Goal: Information Seeking & Learning: Learn about a topic

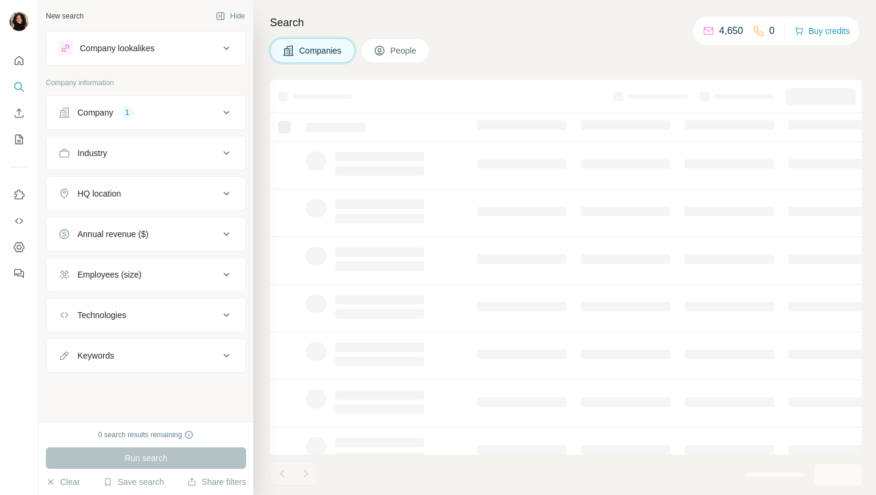
click at [154, 101] on button "Company 1" at bounding box center [145, 112] width 199 height 29
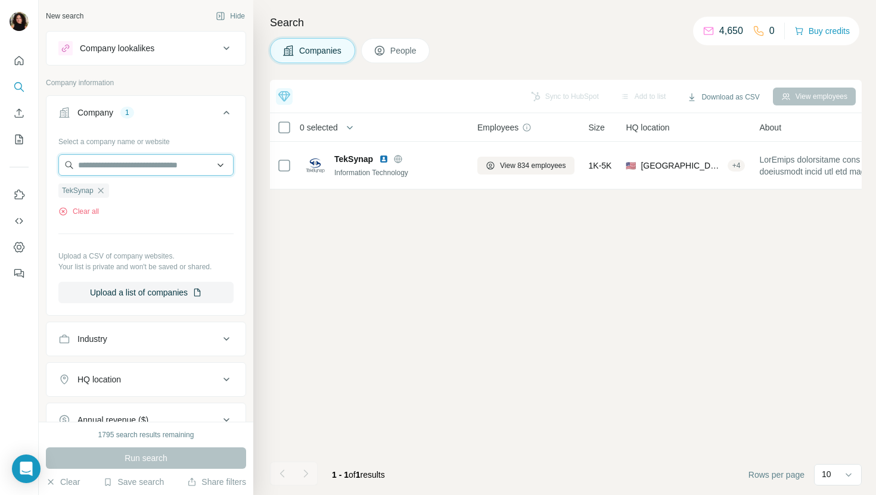
click at [138, 164] on input "text" at bounding box center [145, 164] width 175 height 21
paste input "**********"
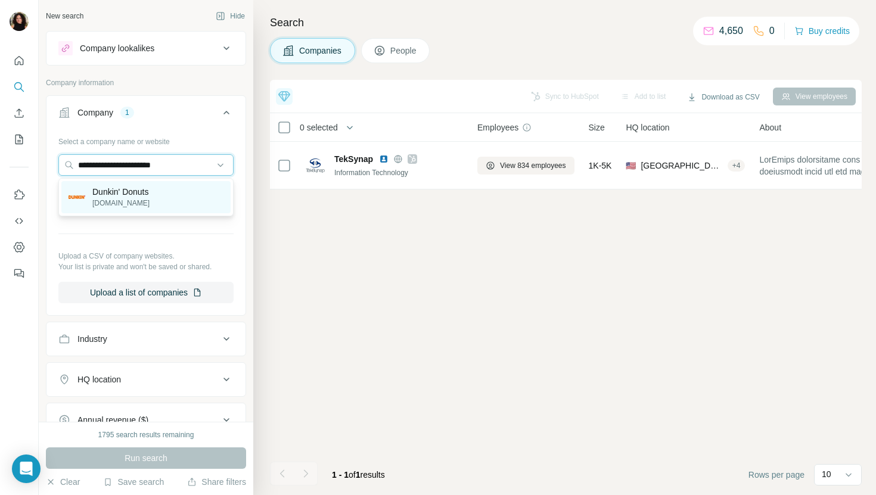
type input "**********"
click at [159, 195] on div "Dunkin' Donuts [DOMAIN_NAME]" at bounding box center [145, 197] width 169 height 32
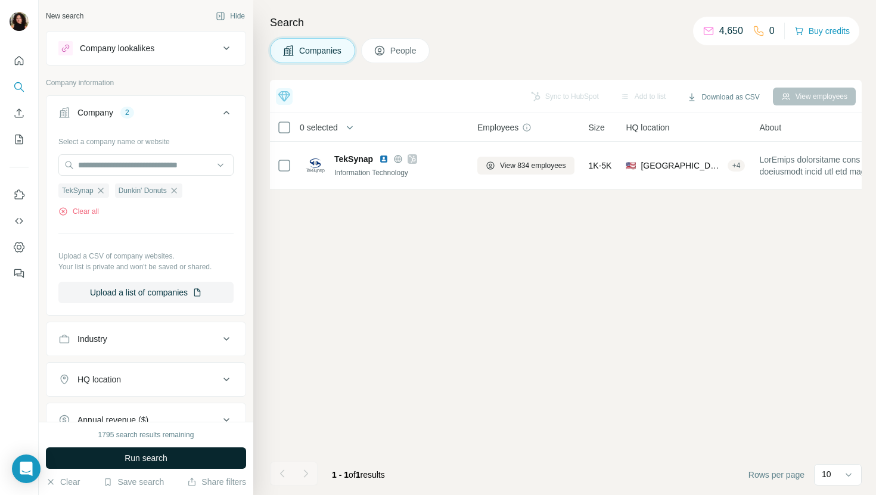
click at [149, 456] on span "Run search" at bounding box center [145, 458] width 43 height 12
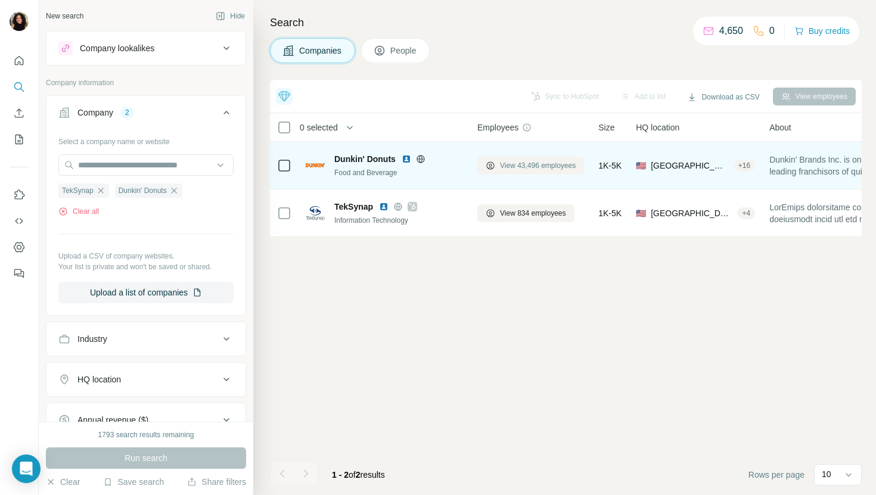
click at [513, 166] on span "View 43,496 employees" at bounding box center [538, 165] width 76 height 11
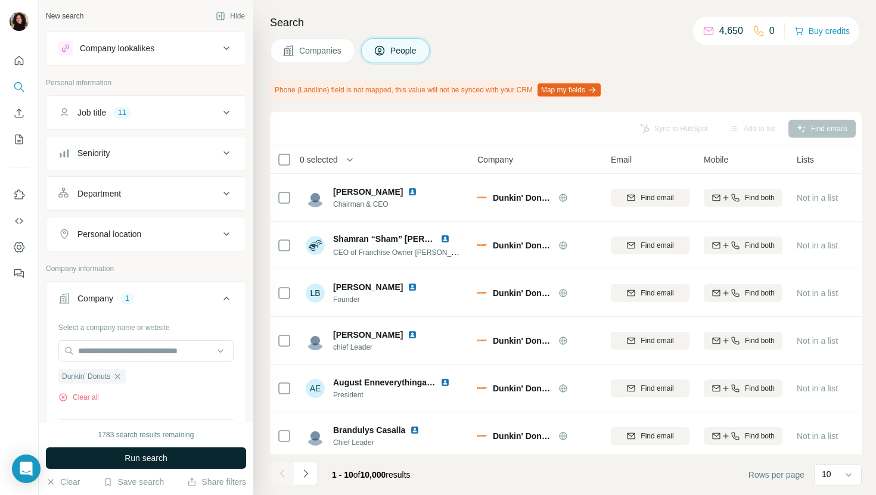
click at [200, 457] on button "Run search" at bounding box center [146, 457] width 200 height 21
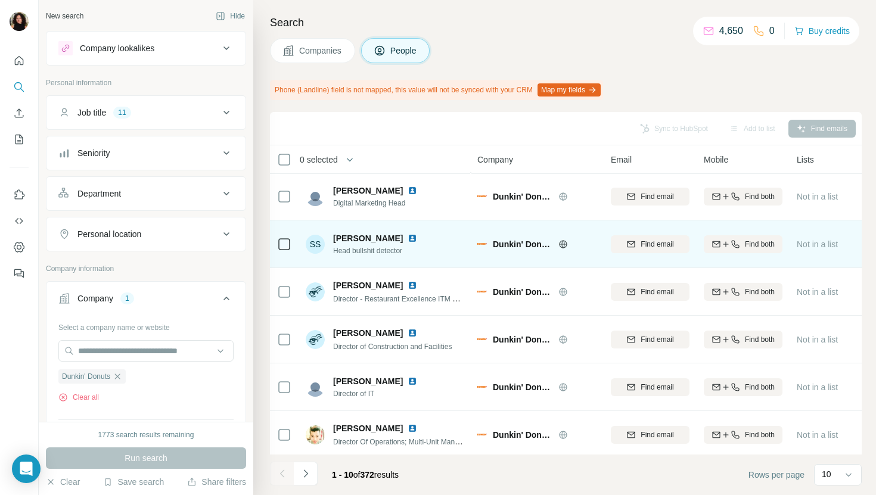
scroll to position [57, 0]
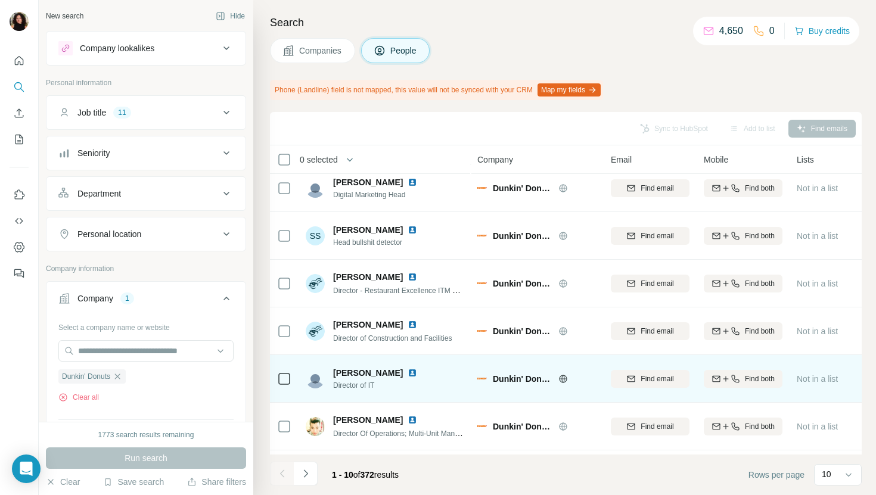
click at [407, 372] on img at bounding box center [412, 373] width 10 height 10
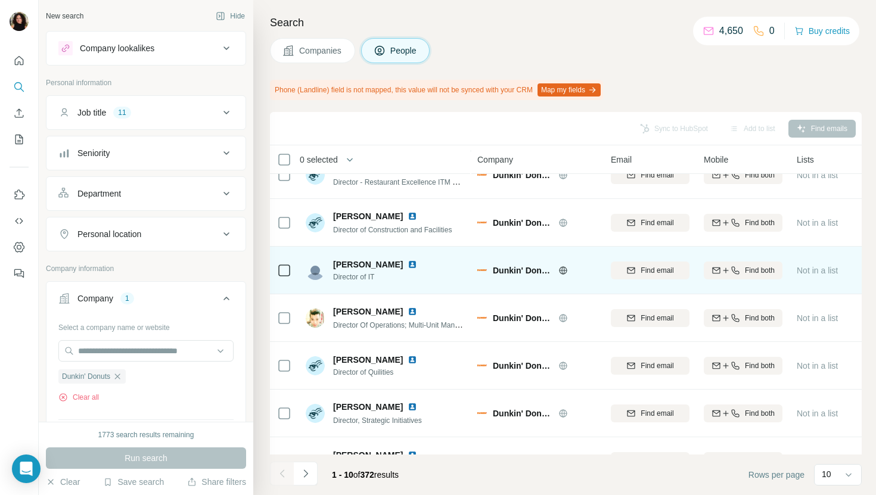
scroll to position [196, 0]
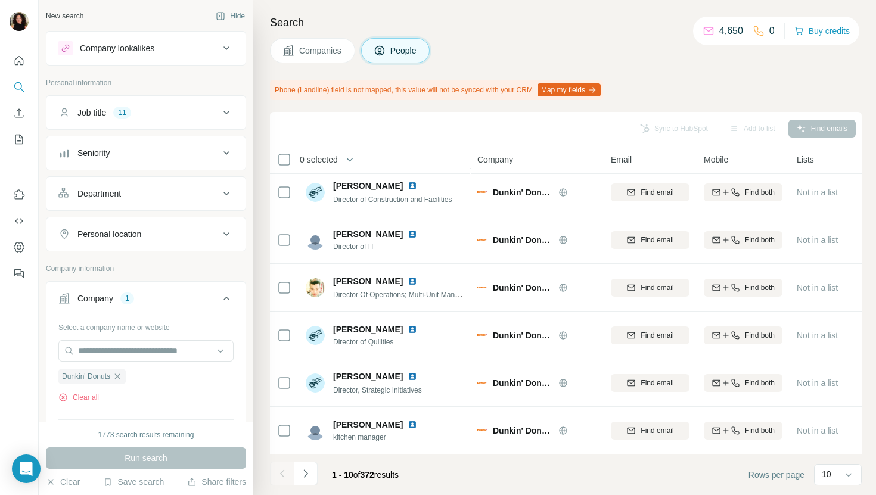
click at [319, 58] on button "Companies" at bounding box center [312, 50] width 85 height 25
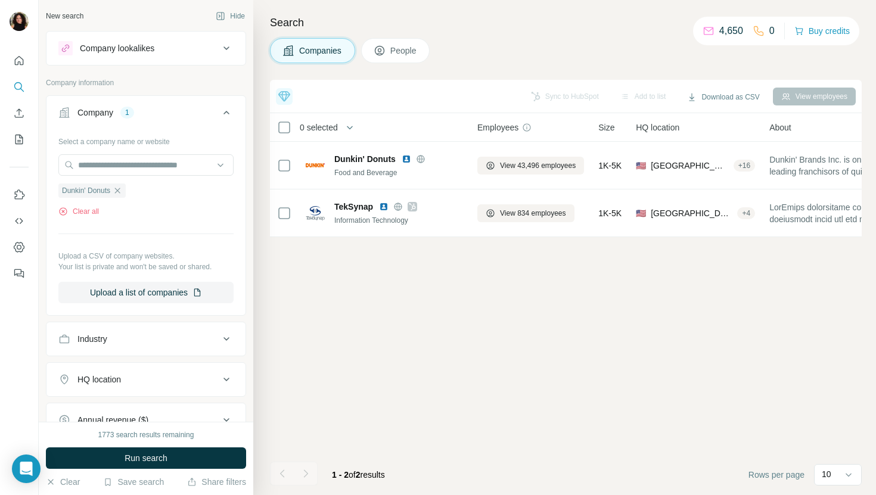
scroll to position [0, 0]
click at [186, 161] on input "text" at bounding box center [145, 164] width 175 height 21
paste input "**********"
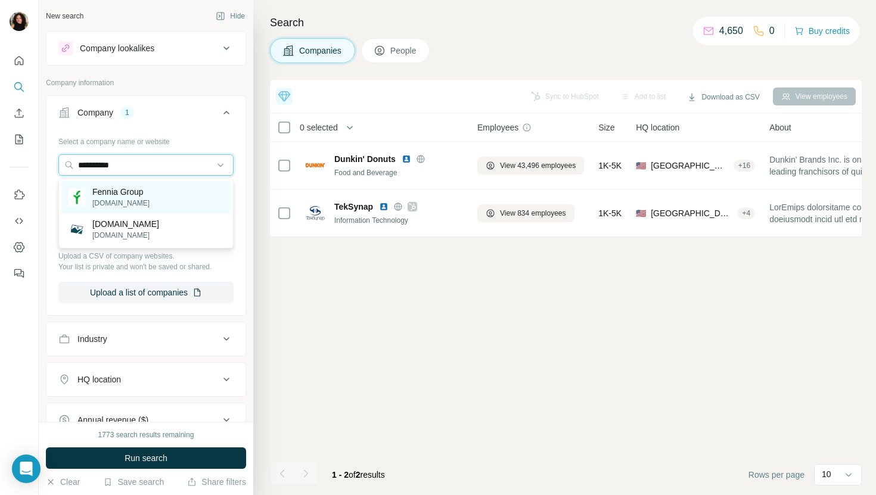
type input "**********"
click at [198, 197] on div "Fennia Group [DOMAIN_NAME]" at bounding box center [145, 197] width 169 height 32
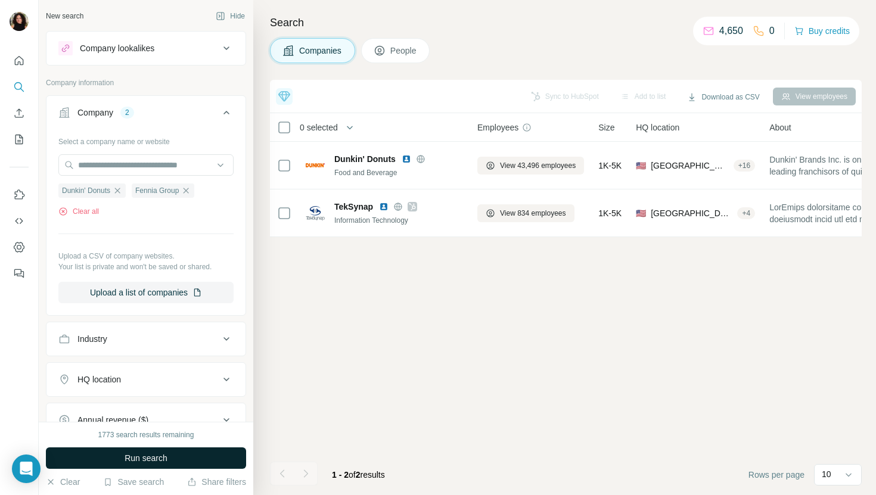
click at [166, 451] on button "Run search" at bounding box center [146, 457] width 200 height 21
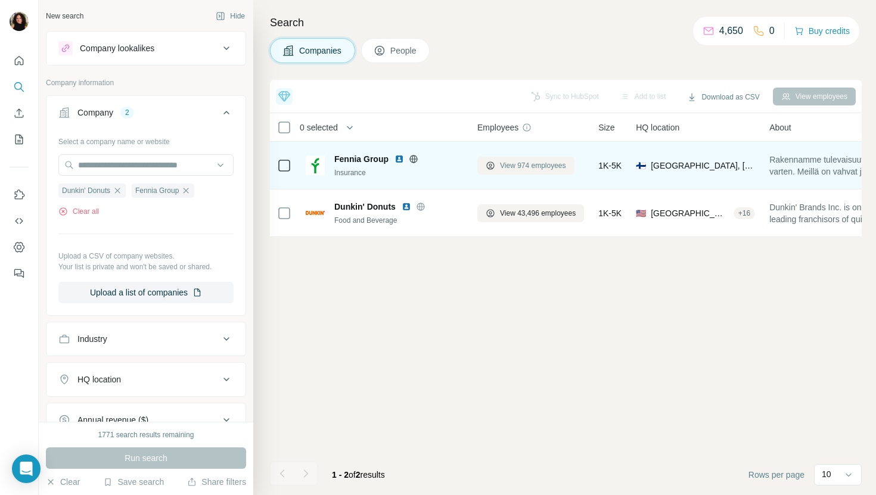
click at [528, 166] on span "View 974 employees" at bounding box center [533, 165] width 66 height 11
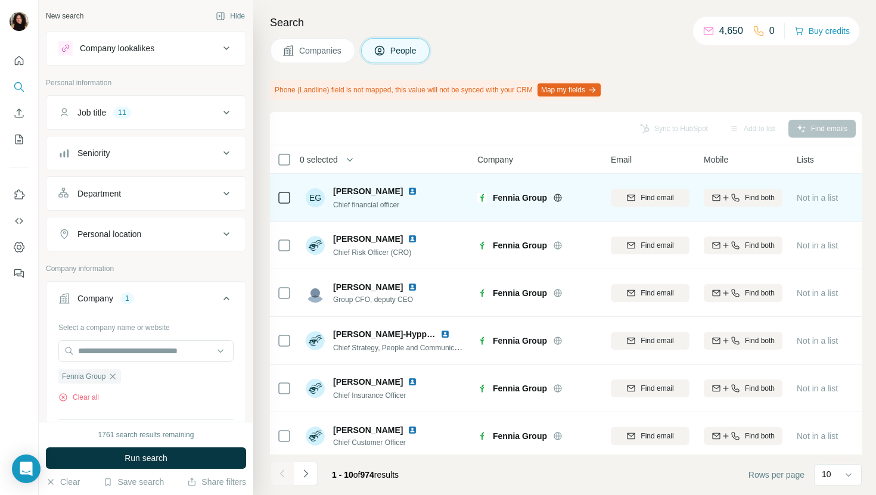
click at [413, 191] on img at bounding box center [412, 191] width 10 height 10
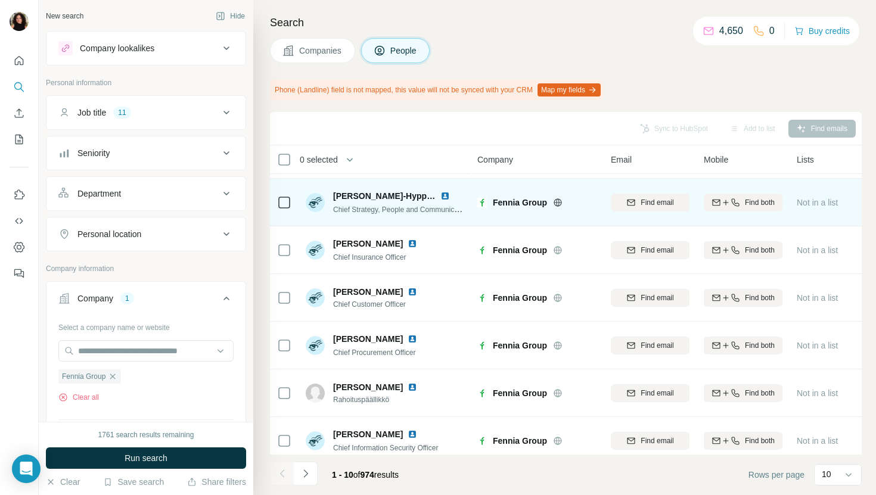
scroll to position [161, 0]
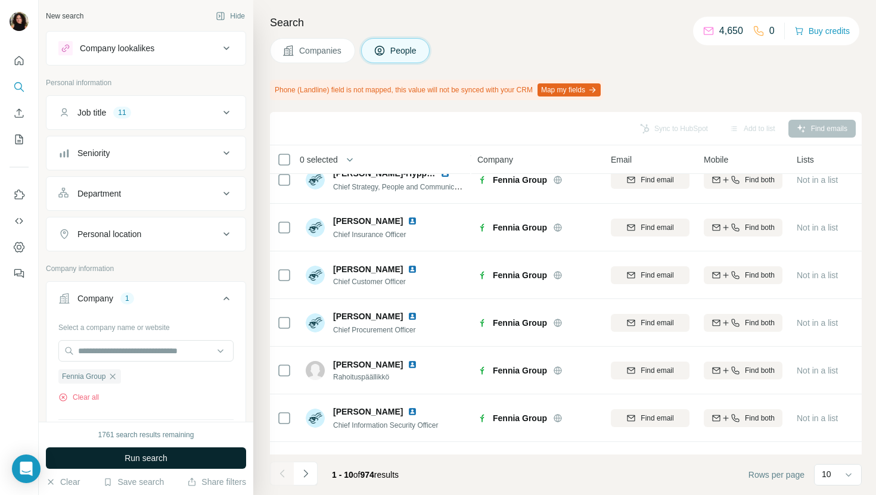
click at [206, 451] on button "Run search" at bounding box center [146, 457] width 200 height 21
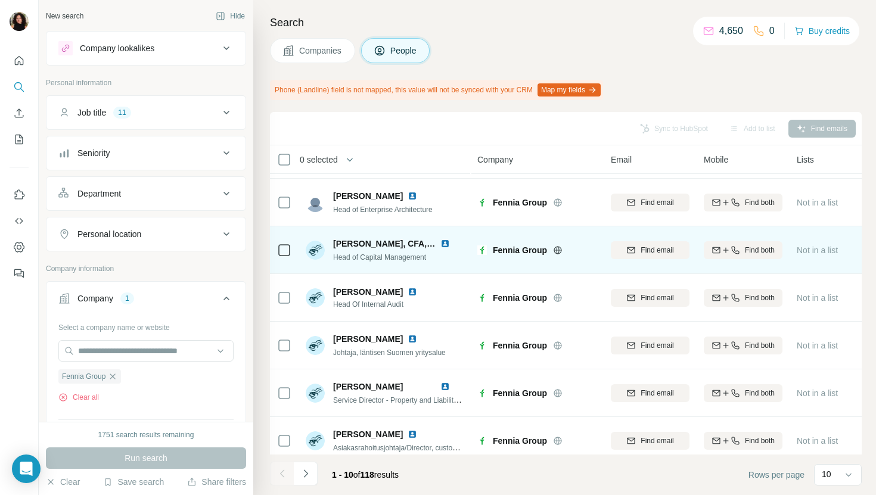
scroll to position [196, 0]
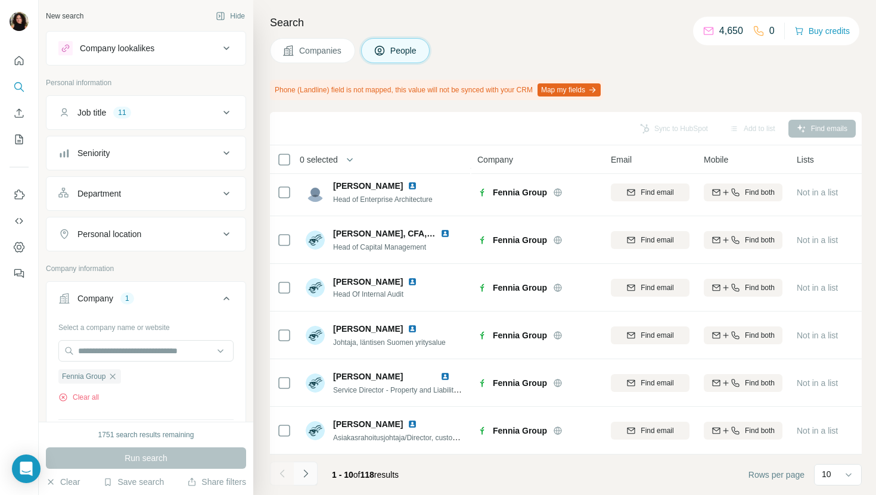
click at [309, 471] on icon "Navigate to next page" at bounding box center [306, 474] width 12 height 12
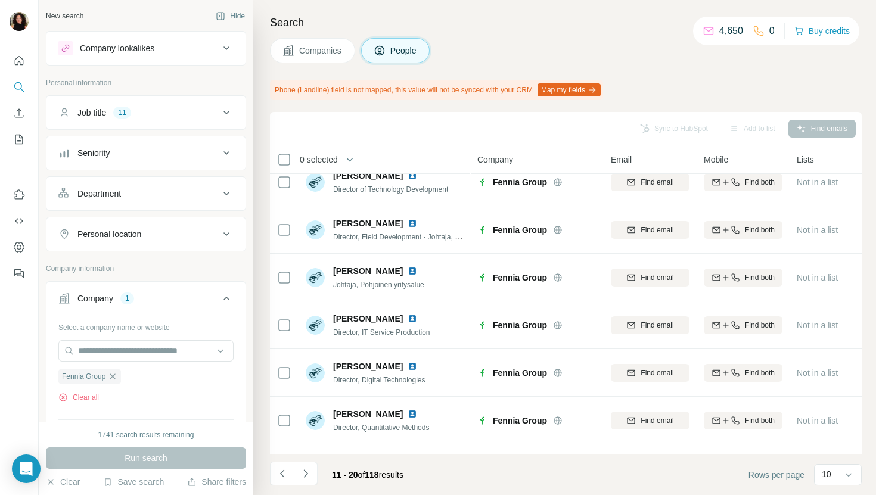
scroll to position [0, 0]
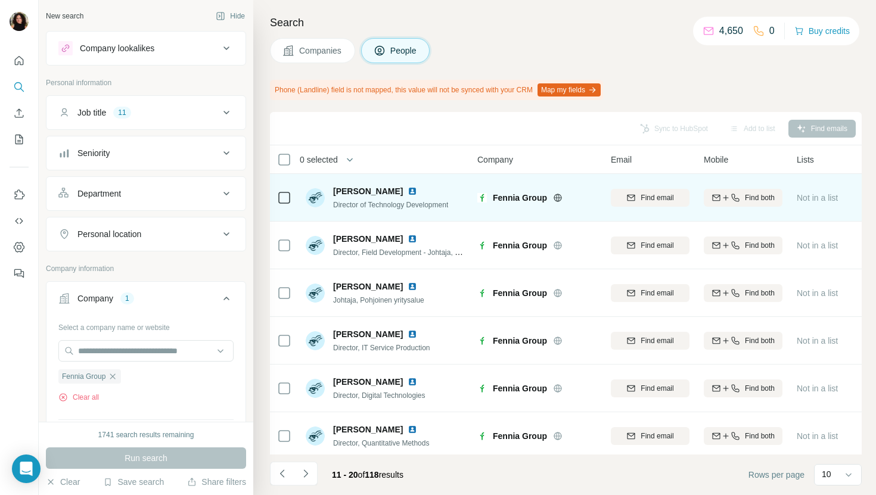
click at [407, 190] on img at bounding box center [412, 191] width 10 height 10
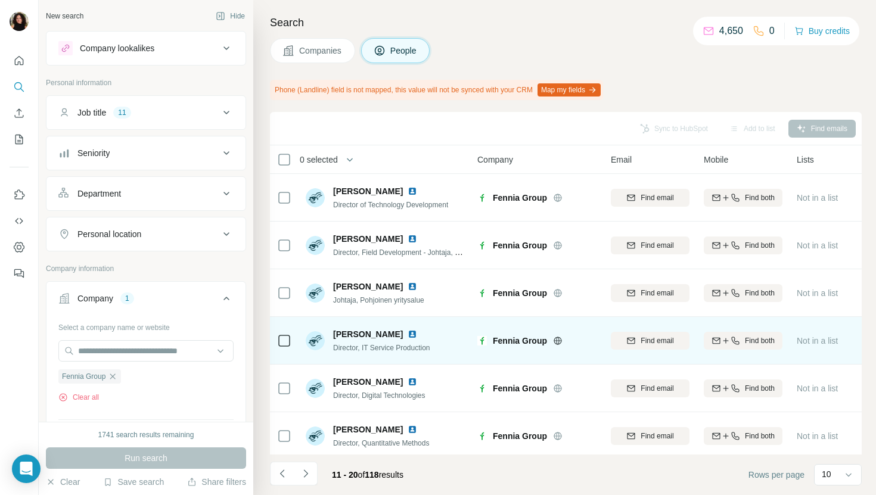
click at [407, 335] on img at bounding box center [412, 334] width 10 height 10
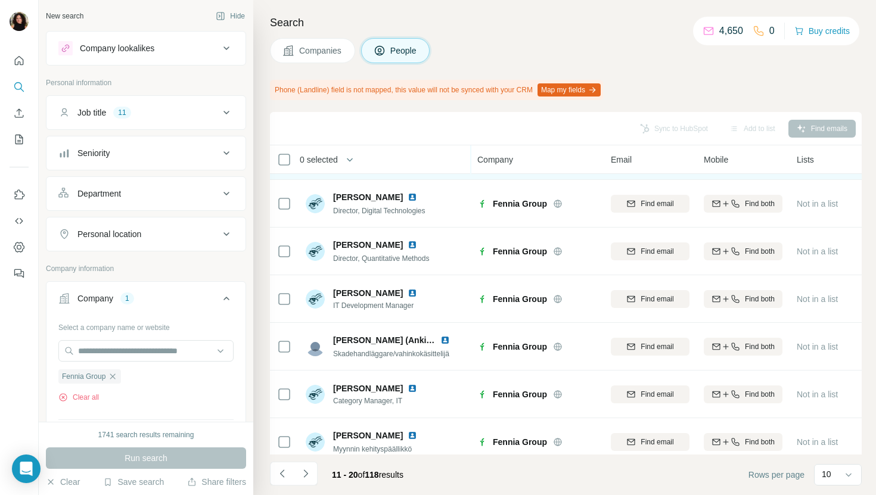
scroll to position [196, 0]
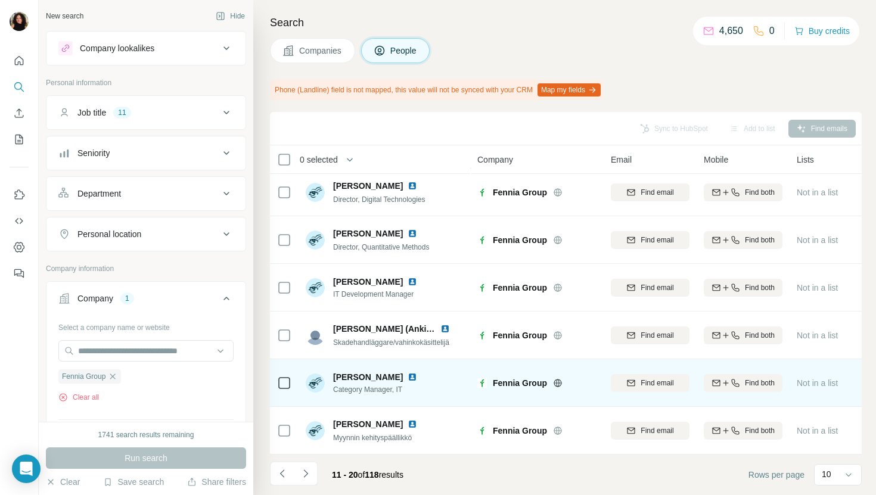
click at [407, 378] on img at bounding box center [412, 377] width 10 height 10
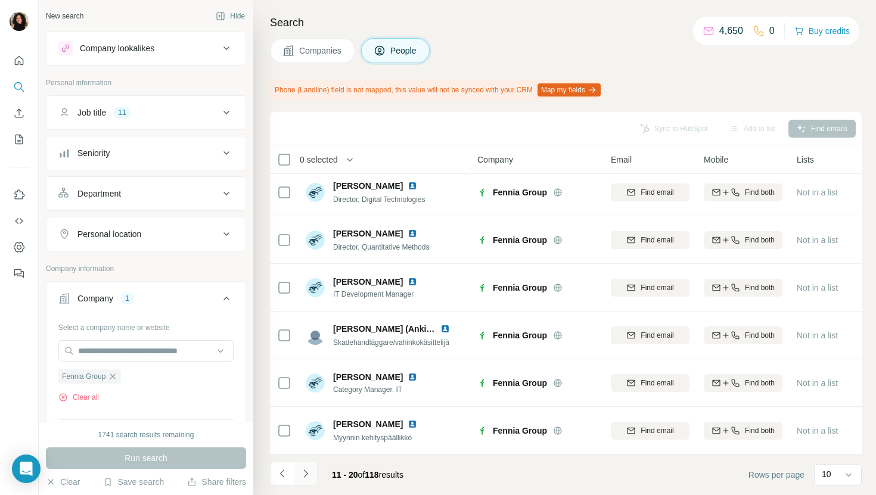
click at [302, 478] on icon "Navigate to next page" at bounding box center [306, 474] width 12 height 12
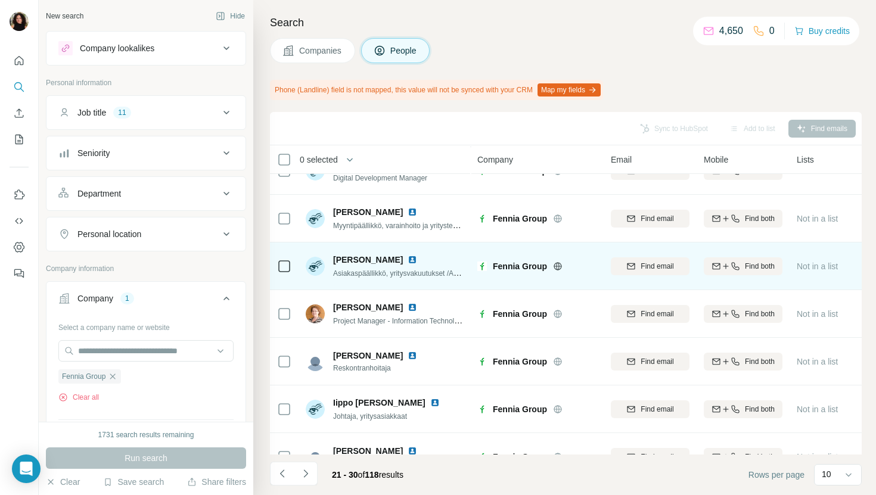
scroll to position [75, 0]
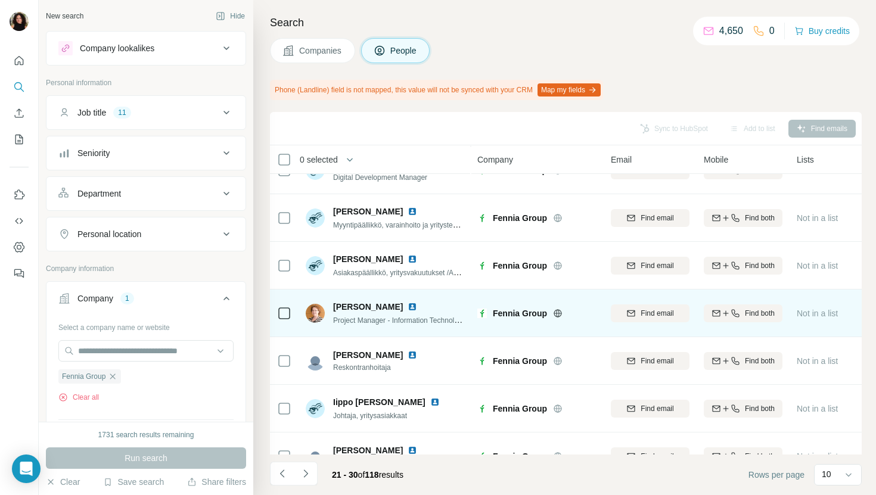
click at [407, 304] on img at bounding box center [412, 307] width 10 height 10
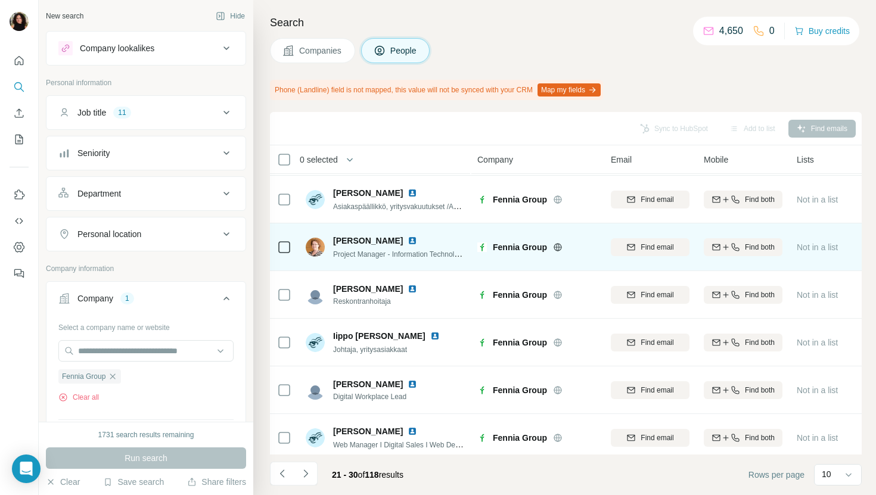
scroll to position [196, 0]
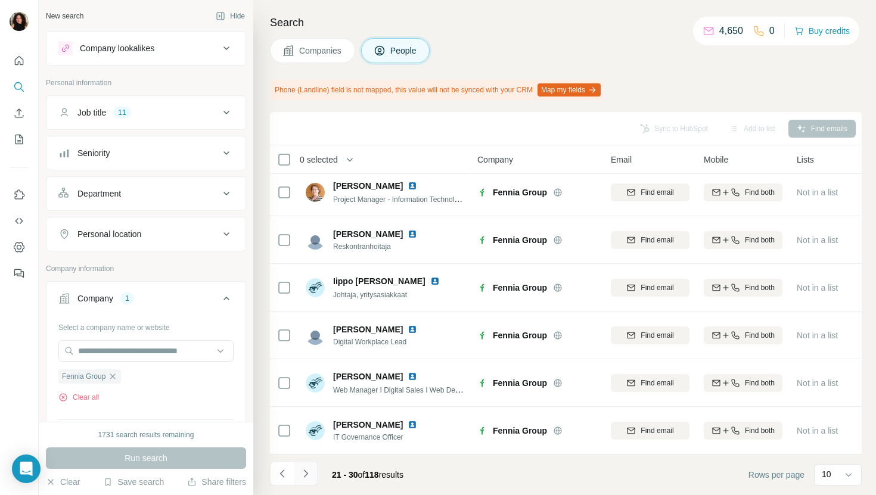
click at [310, 469] on icon "Navigate to next page" at bounding box center [306, 474] width 12 height 12
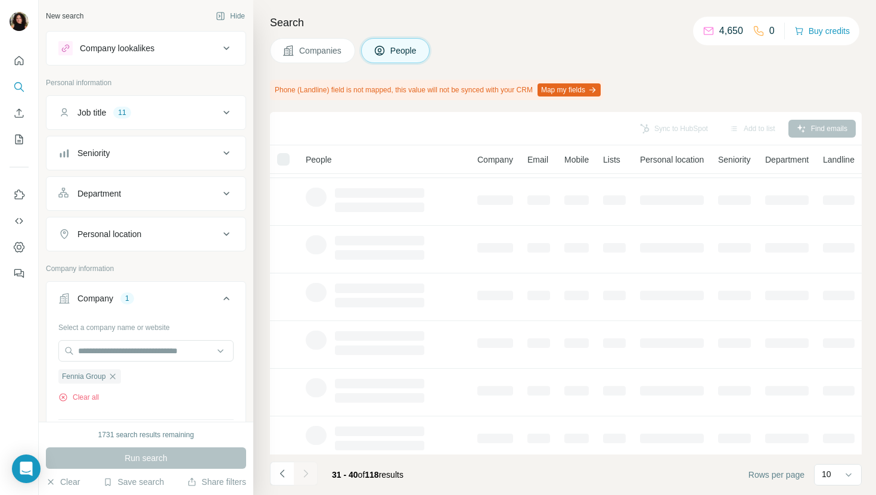
scroll to position [0, 0]
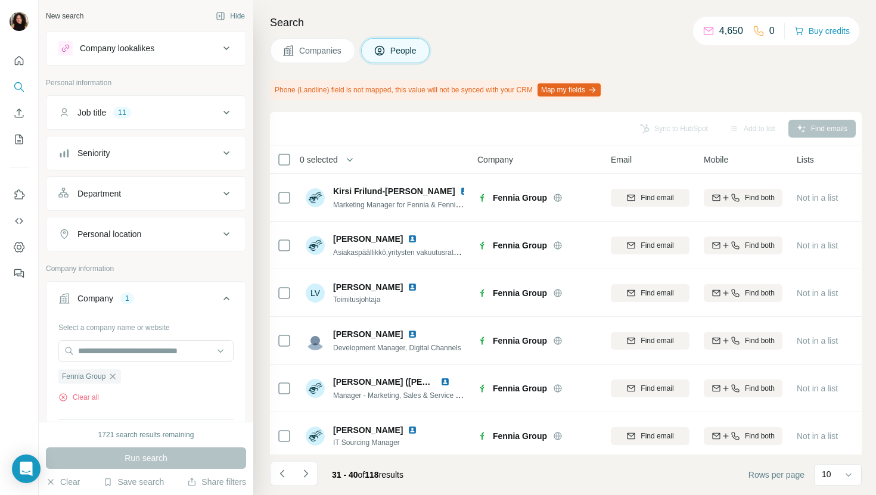
click at [310, 54] on span "Companies" at bounding box center [320, 51] width 43 height 12
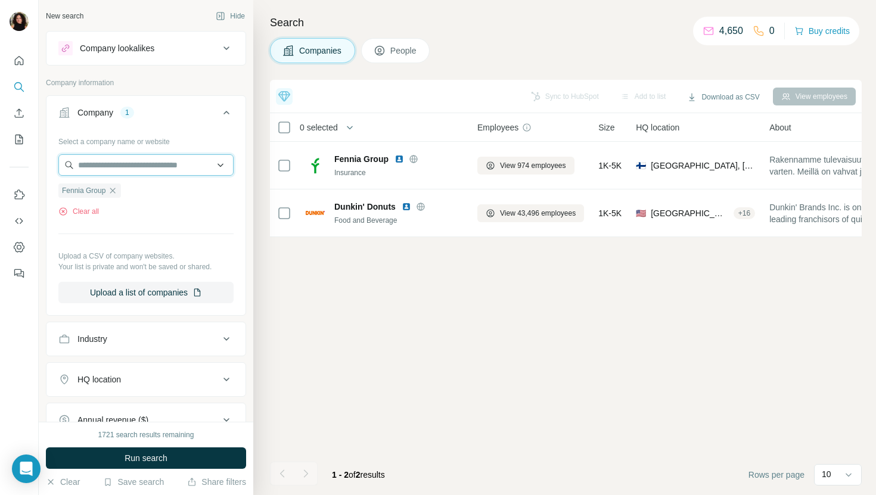
click at [127, 163] on input "text" at bounding box center [145, 164] width 175 height 21
paste input "**********"
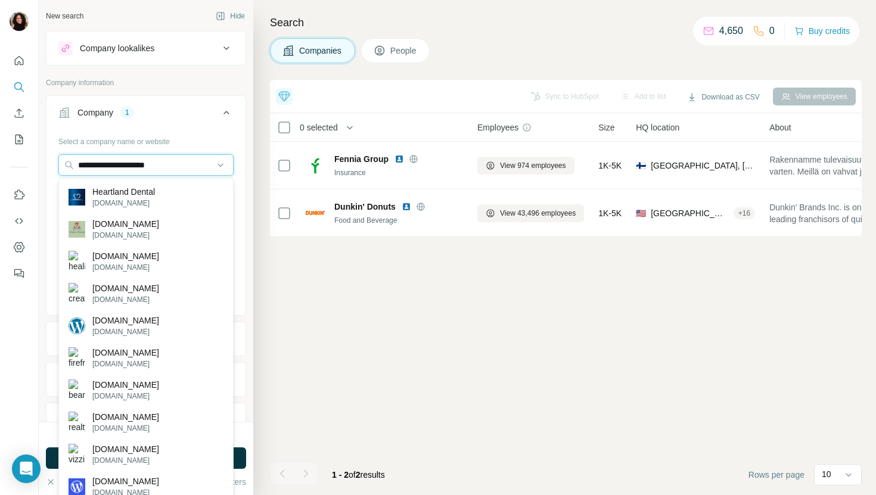
type input "**********"
click at [175, 197] on div "Heartland Dental [DOMAIN_NAME]" at bounding box center [145, 197] width 169 height 32
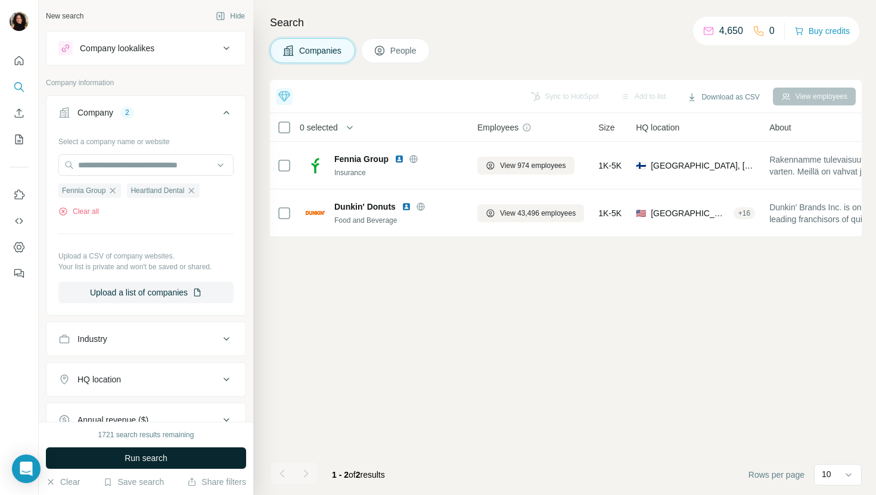
click at [146, 454] on span "Run search" at bounding box center [145, 458] width 43 height 12
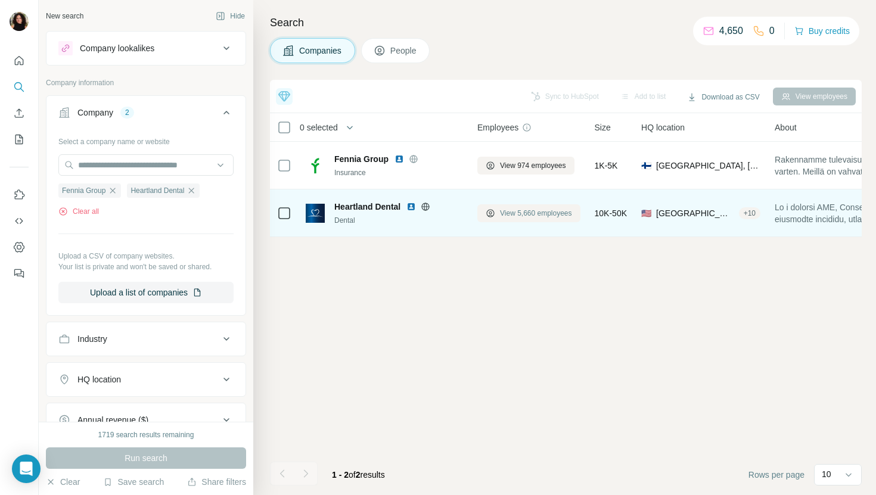
click at [504, 211] on span "View 5,660 employees" at bounding box center [536, 213] width 72 height 11
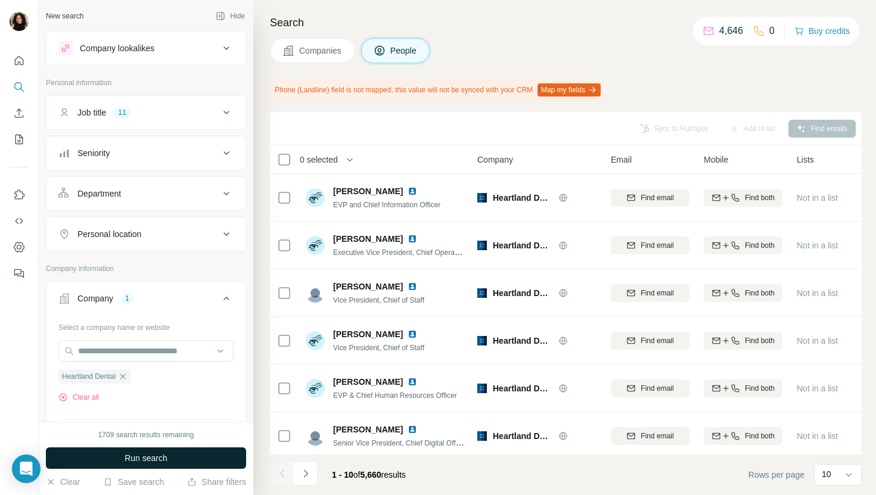
click at [166, 464] on button "Run search" at bounding box center [146, 457] width 200 height 21
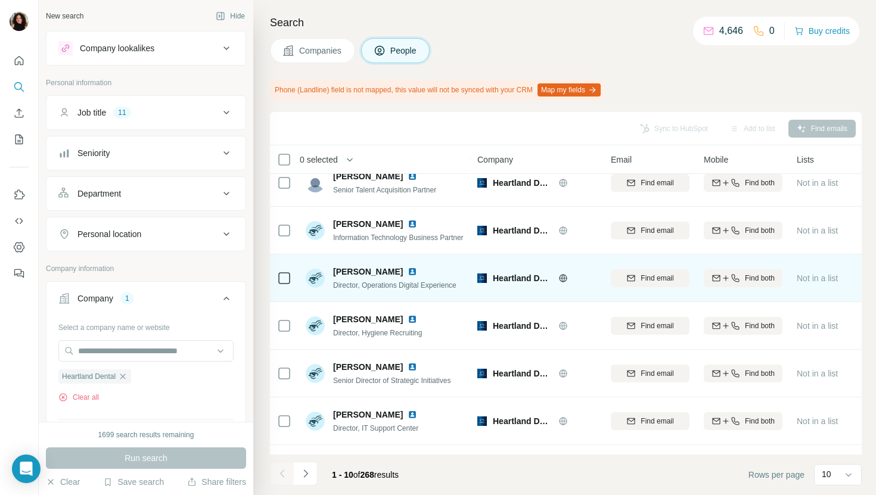
scroll to position [143, 0]
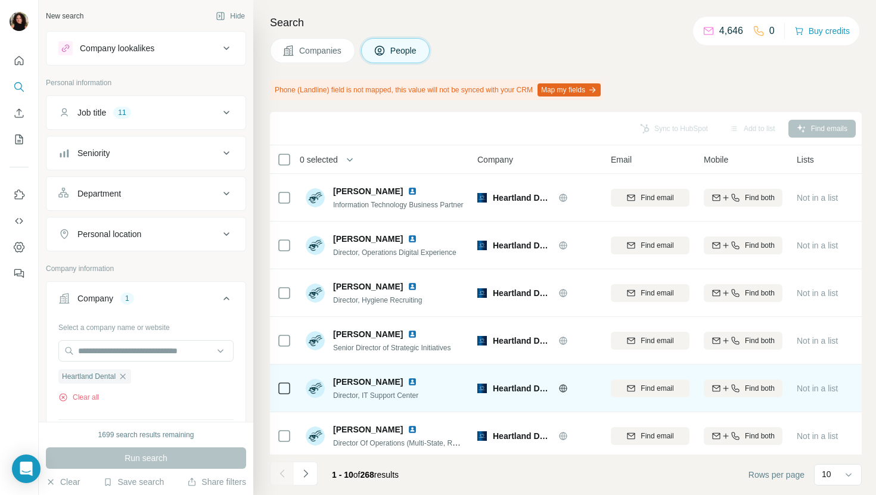
click at [407, 384] on img at bounding box center [412, 382] width 10 height 10
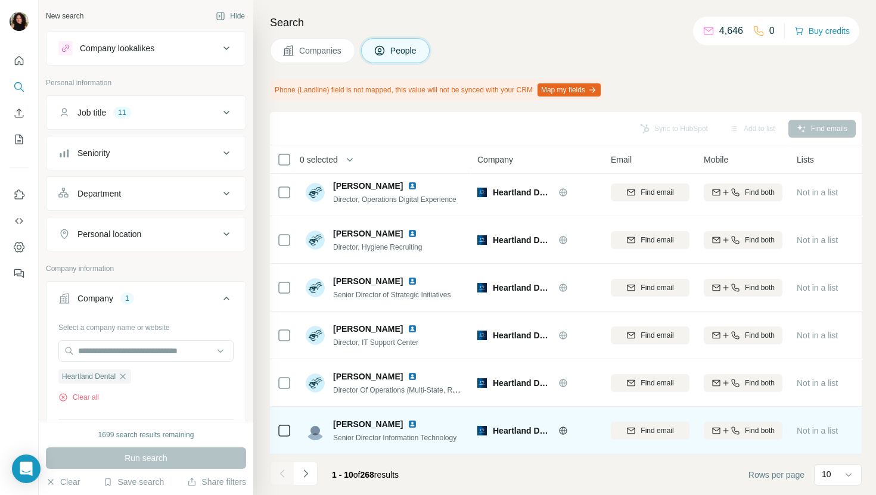
click at [416, 426] on img at bounding box center [412, 424] width 10 height 10
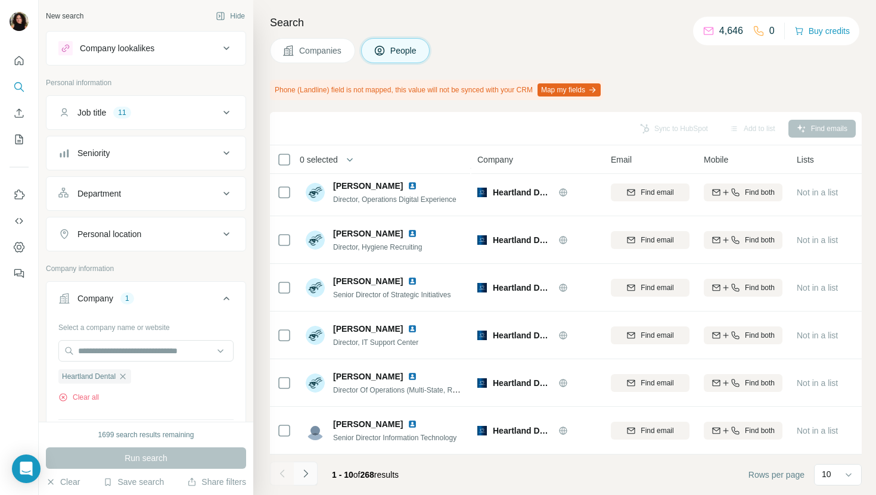
click at [314, 475] on button "Navigate to next page" at bounding box center [306, 474] width 24 height 24
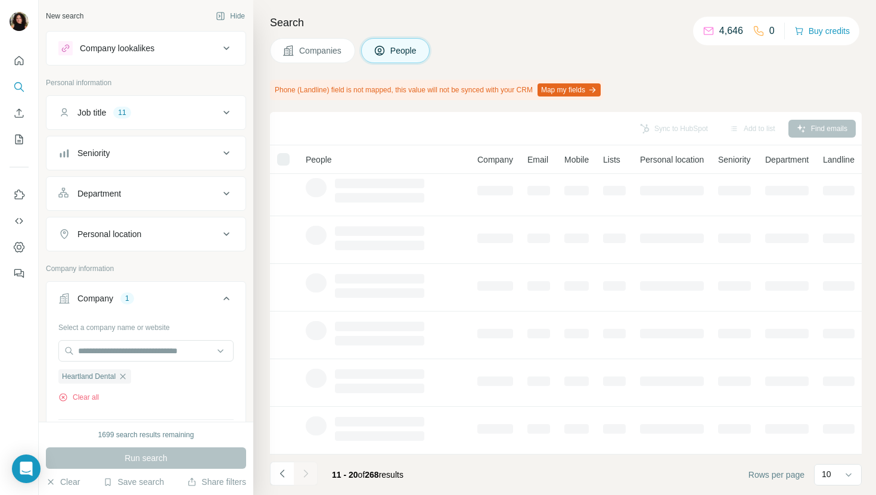
scroll to position [0, 0]
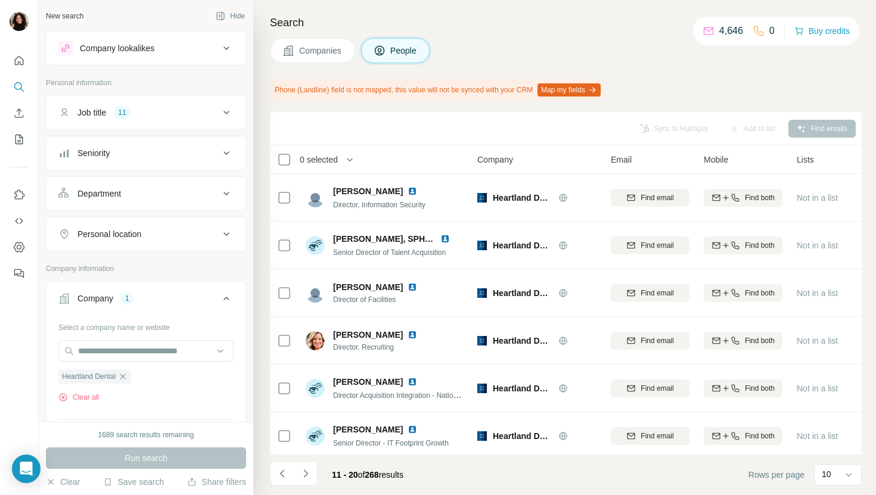
click at [544, 66] on div "Search Companies People Phone (Landline) field is not mapped, this value will n…" at bounding box center [564, 247] width 622 height 495
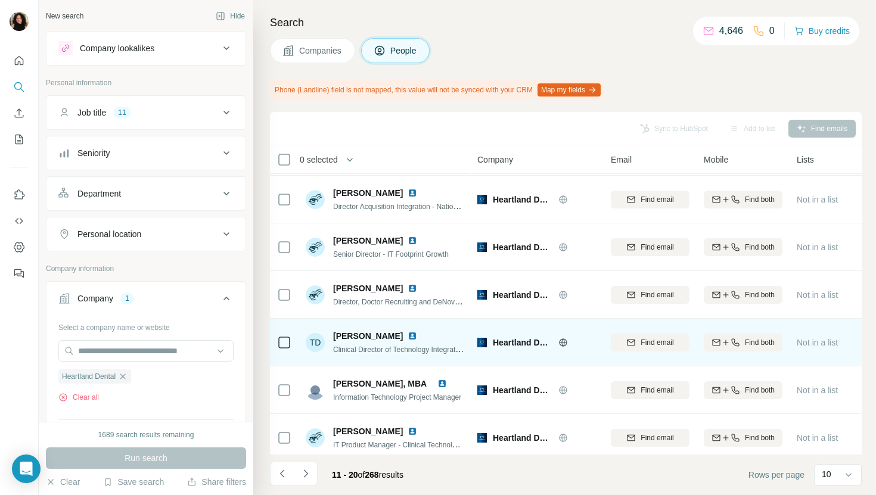
scroll to position [196, 0]
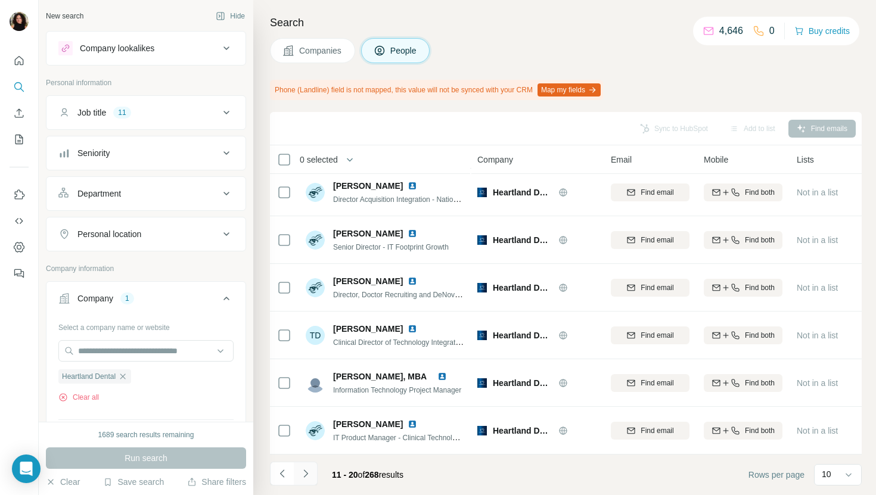
click at [312, 472] on button "Navigate to next page" at bounding box center [306, 474] width 24 height 24
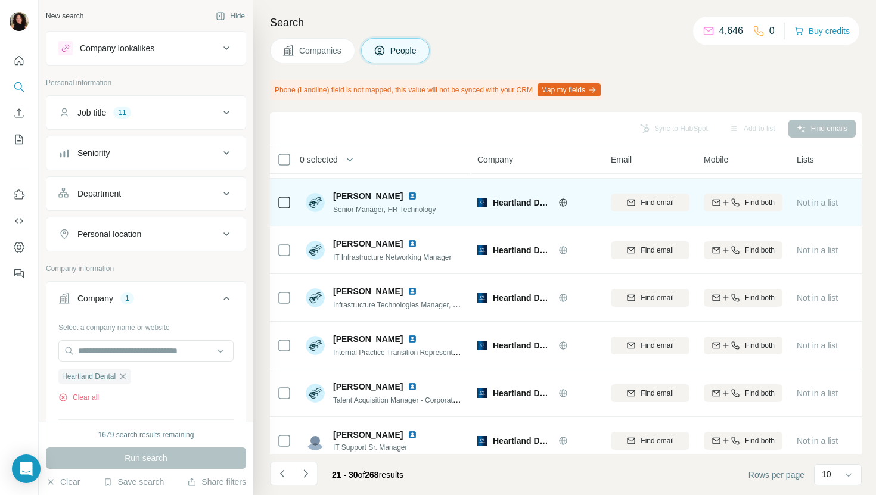
scroll to position [92, 0]
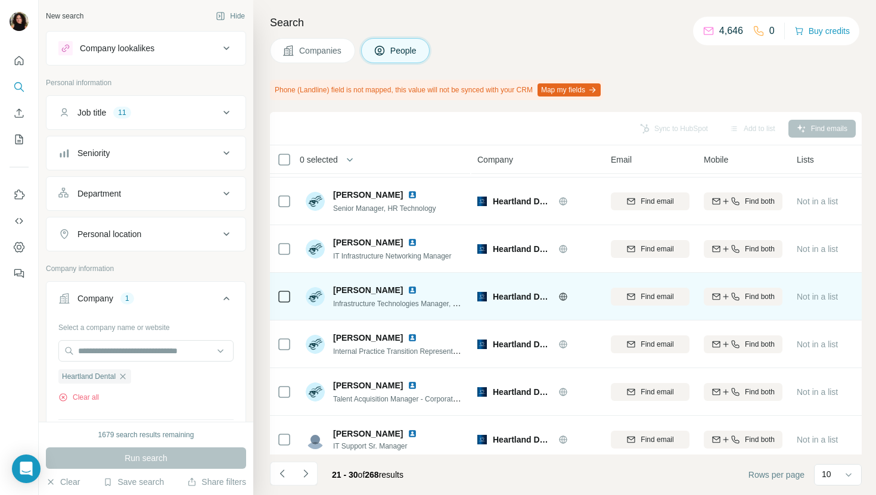
click at [407, 289] on img at bounding box center [412, 290] width 10 height 10
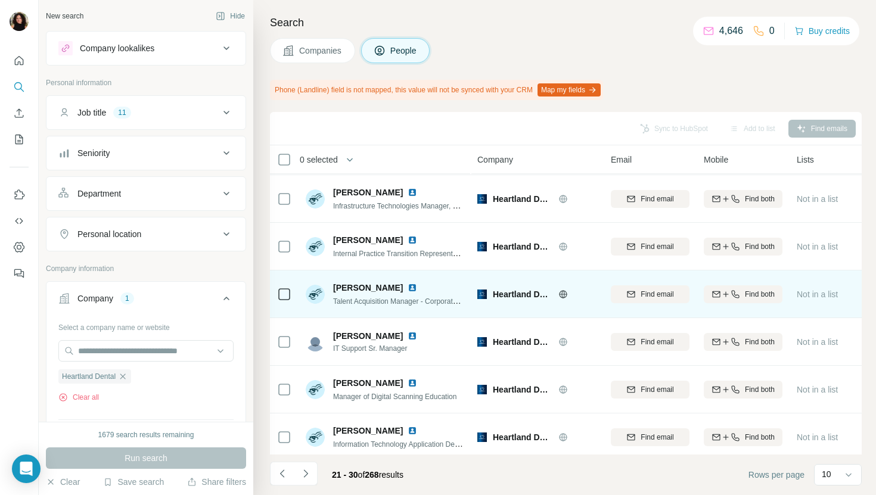
scroll to position [196, 0]
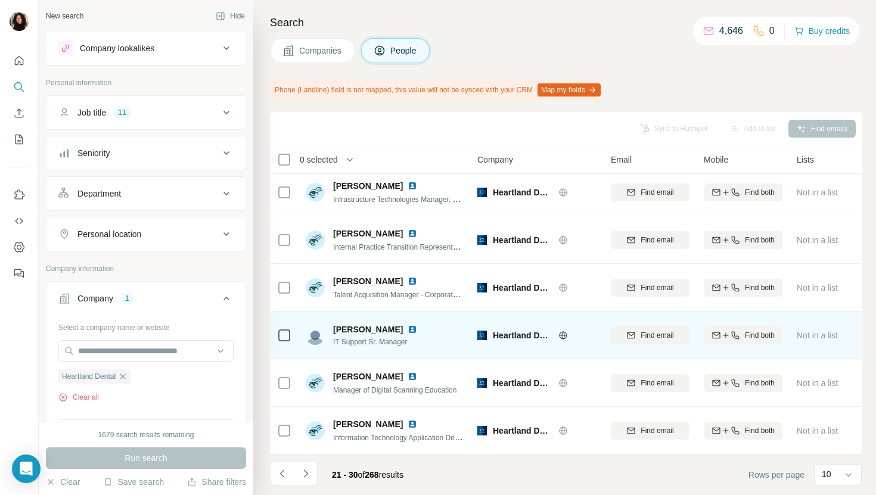
click at [409, 328] on img at bounding box center [412, 330] width 10 height 10
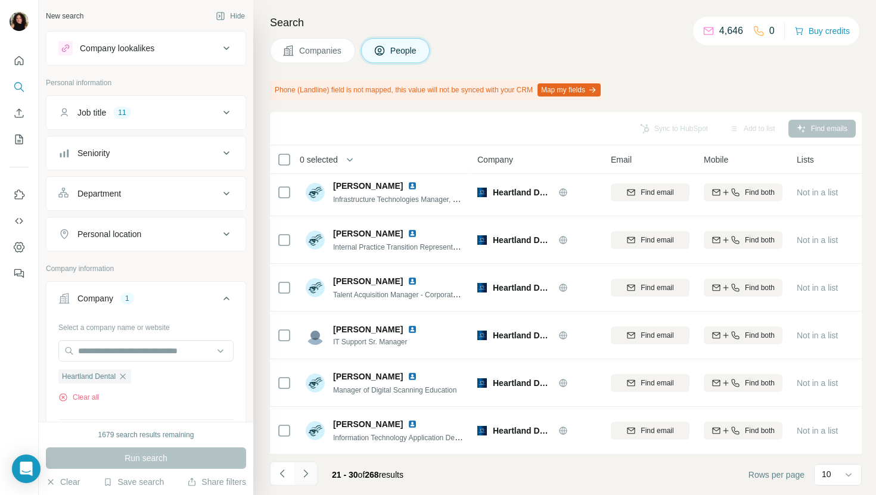
click at [312, 479] on button "Navigate to next page" at bounding box center [306, 474] width 24 height 24
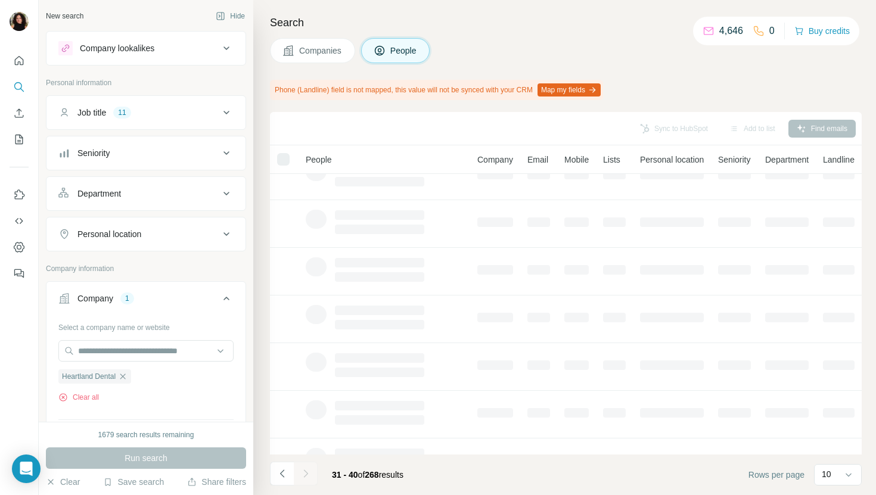
scroll to position [0, 0]
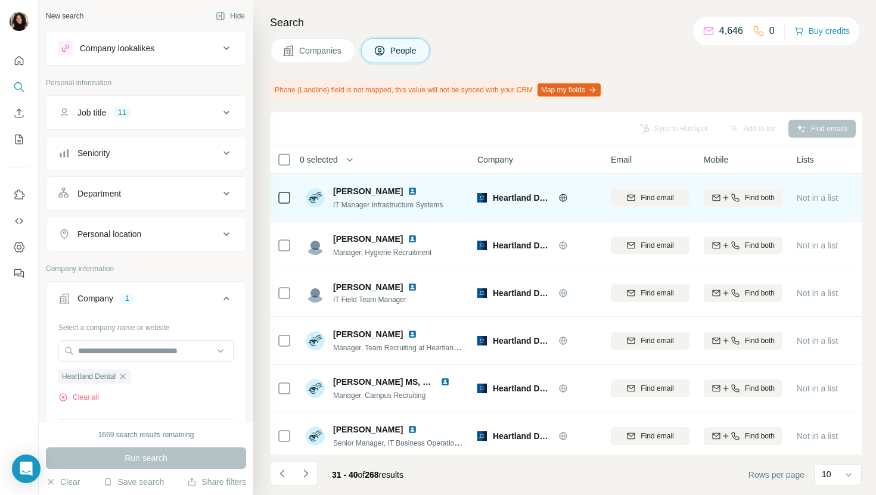
click at [407, 187] on img at bounding box center [412, 191] width 10 height 10
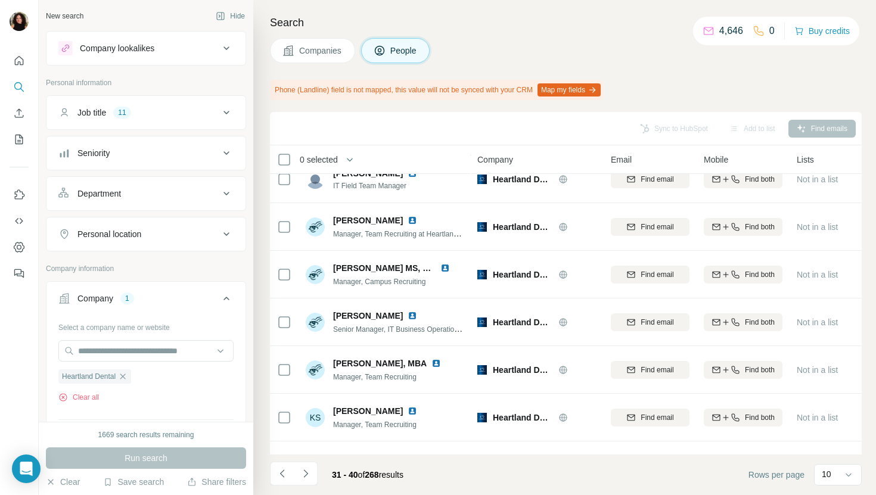
scroll to position [196, 0]
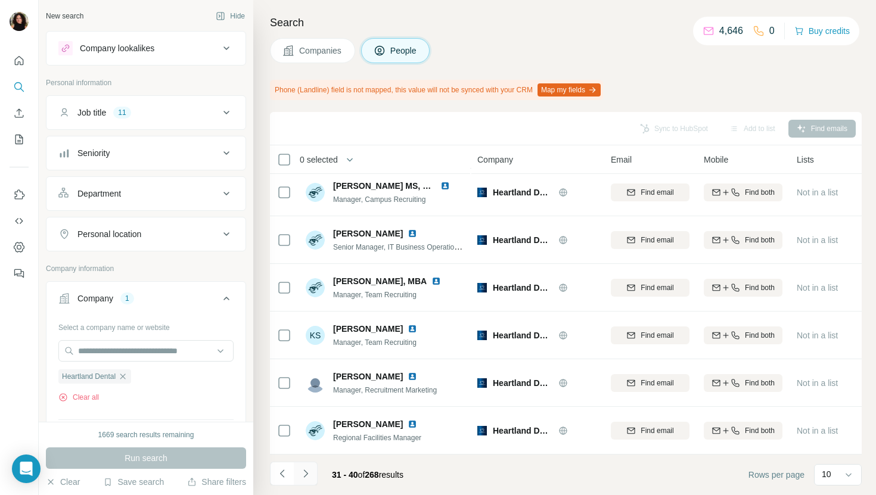
click at [307, 472] on icon "Navigate to next page" at bounding box center [306, 474] width 12 height 12
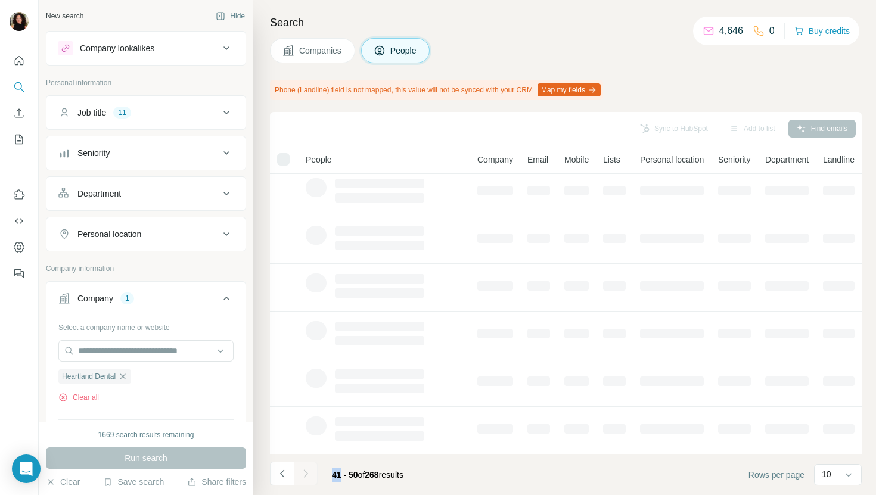
click at [307, 472] on div at bounding box center [306, 474] width 24 height 24
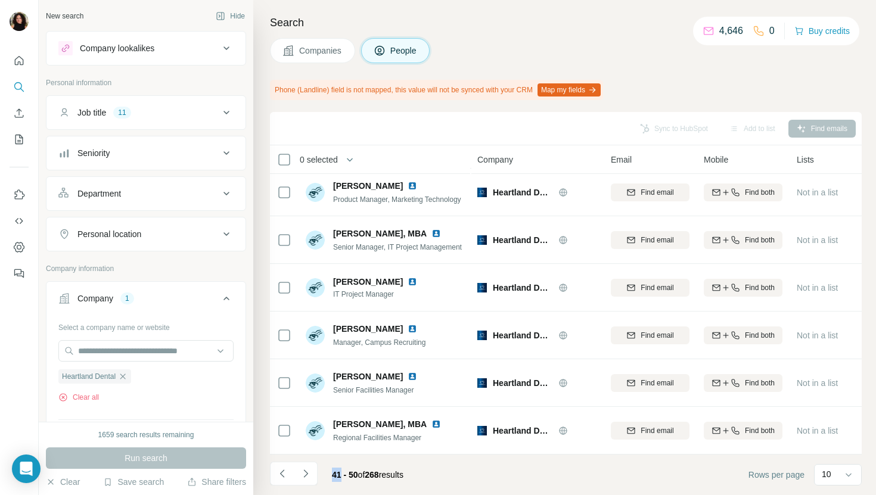
click at [319, 46] on span "Companies" at bounding box center [320, 51] width 43 height 12
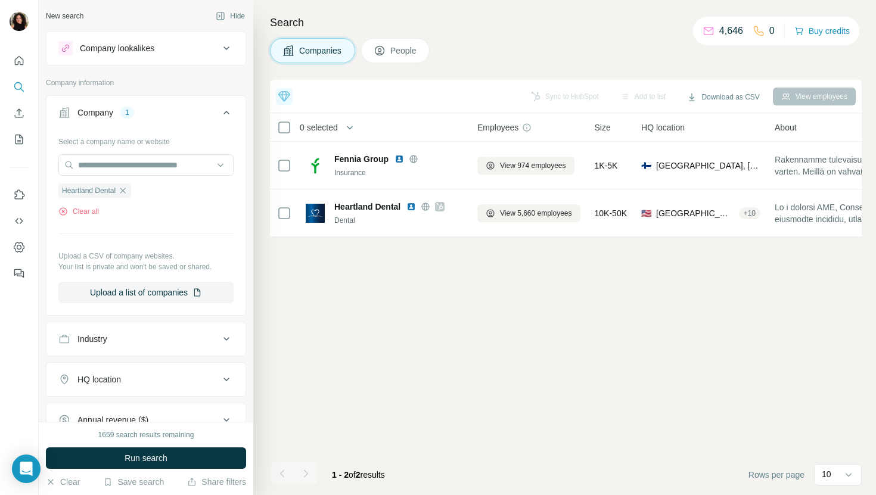
scroll to position [0, 0]
